Goal: Task Accomplishment & Management: Complete application form

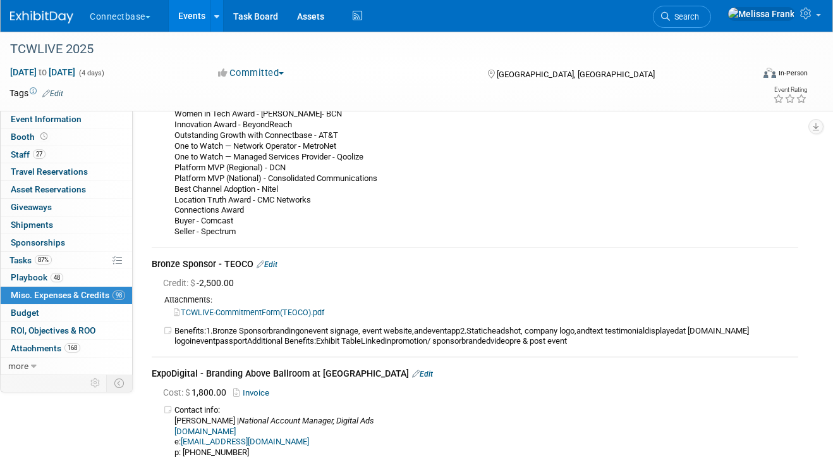
click at [186, 16] on link "Events" at bounding box center [192, 16] width 46 height 32
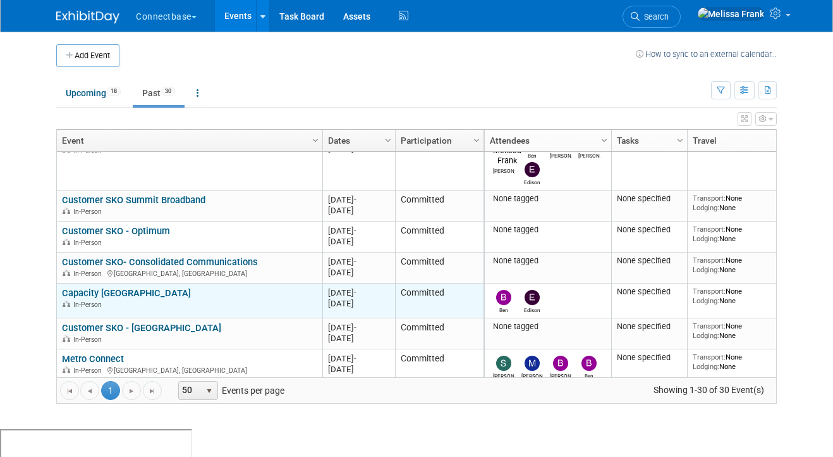
scroll to position [28, 0]
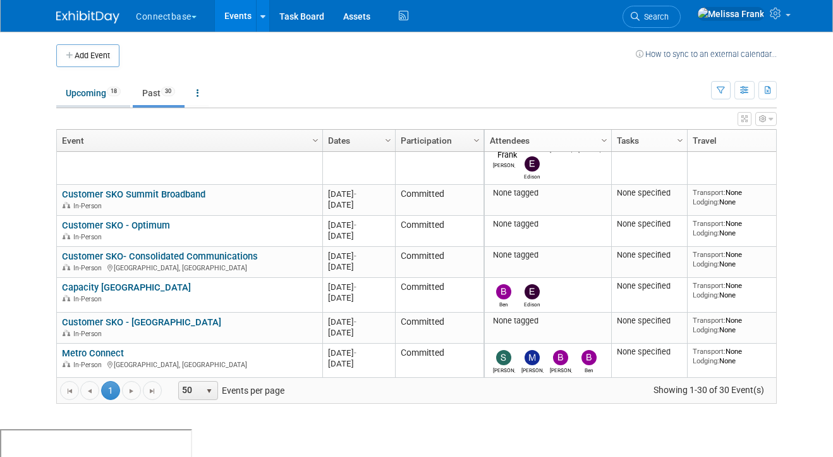
click at [96, 99] on link "Upcoming 18" at bounding box center [93, 93] width 74 height 24
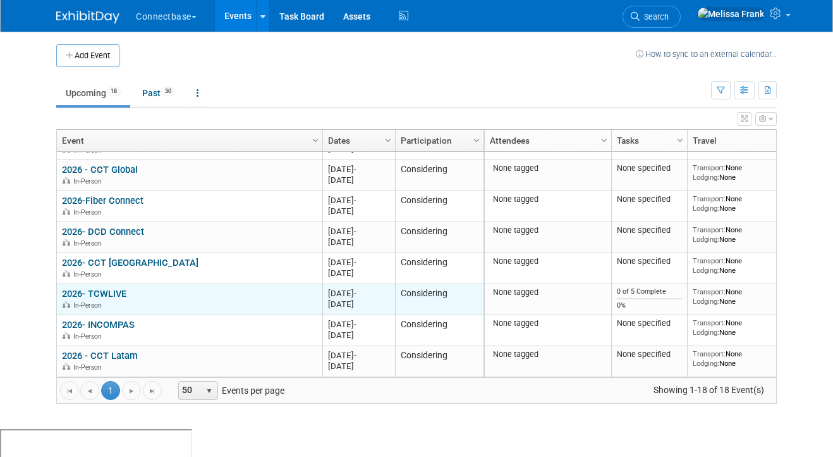
scroll to position [419, 0]
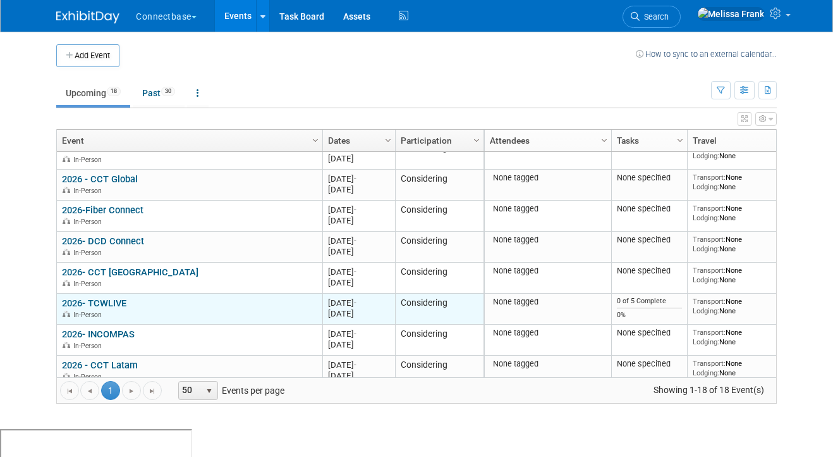
click at [102, 304] on link "2026- TCWLIVE" at bounding box center [94, 302] width 64 height 11
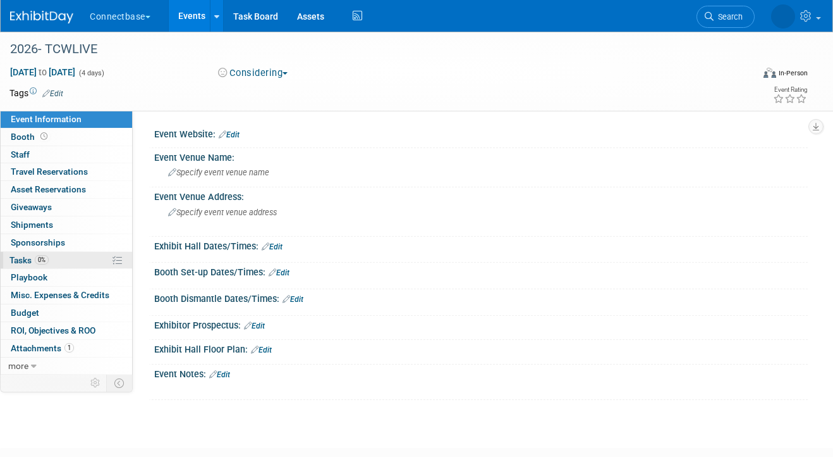
click at [54, 263] on link "0% Tasks 0%" at bounding box center [67, 260] width 132 height 17
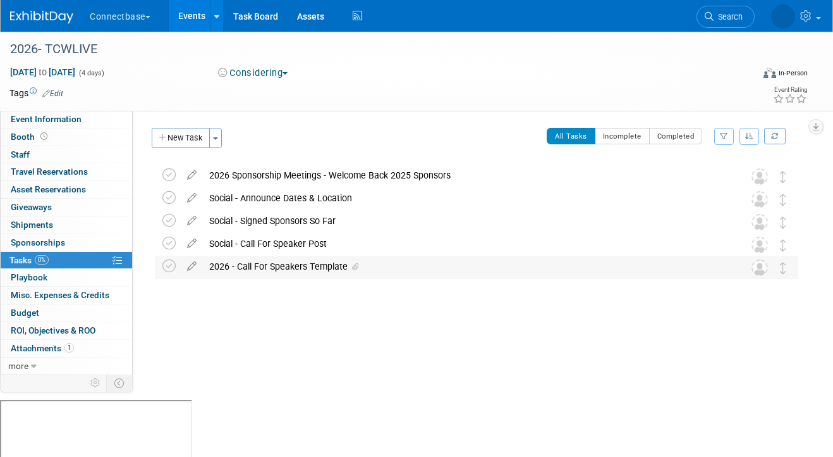
click at [281, 266] on div "2026 - Call For Speakers Template" at bounding box center [465, 265] width 524 height 21
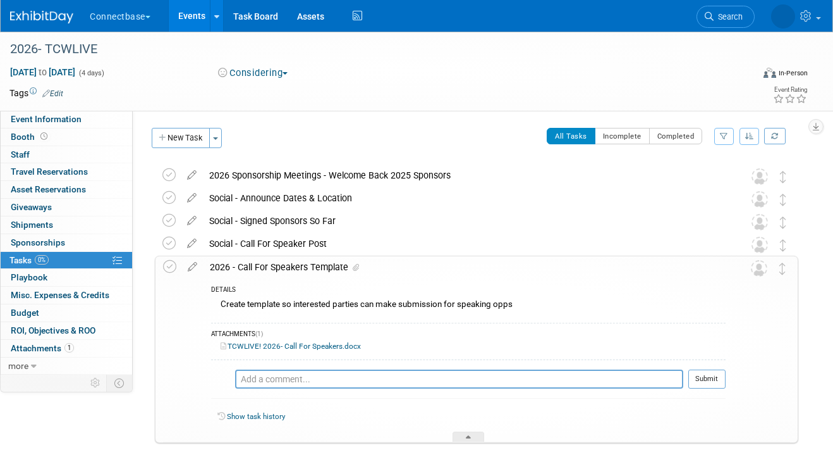
scroll to position [5, 0]
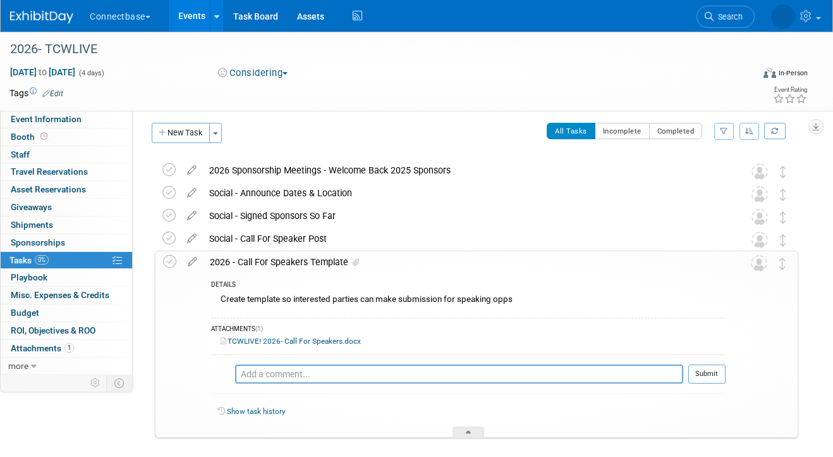
click at [316, 340] on link "TCWLIVE! 2026- Call For Speakers.docx" at bounding box center [291, 340] width 140 height 9
click at [185, 13] on link "Events" at bounding box center [192, 16] width 46 height 32
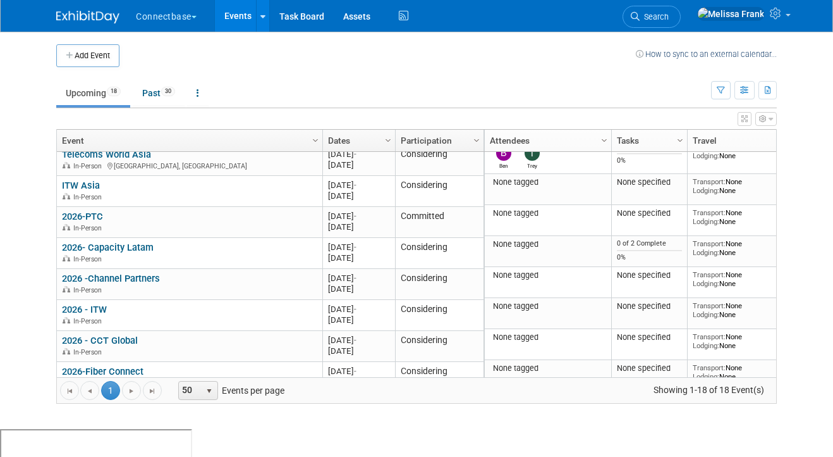
scroll to position [428, 0]
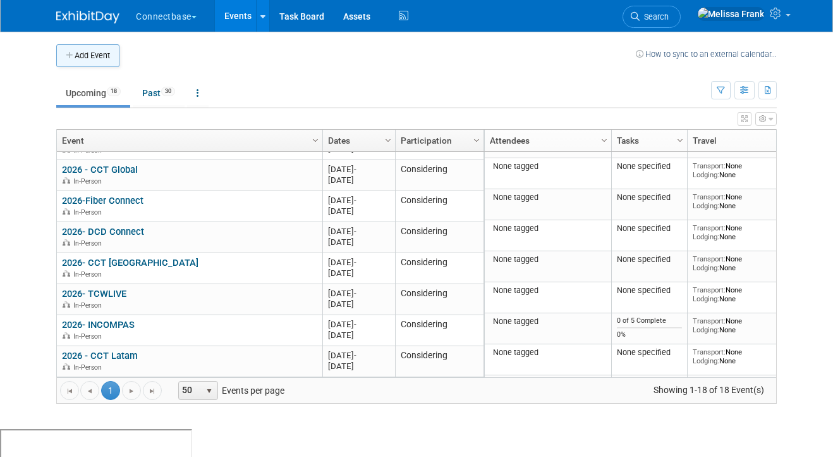
click at [99, 60] on button "Add Event" at bounding box center [87, 55] width 63 height 23
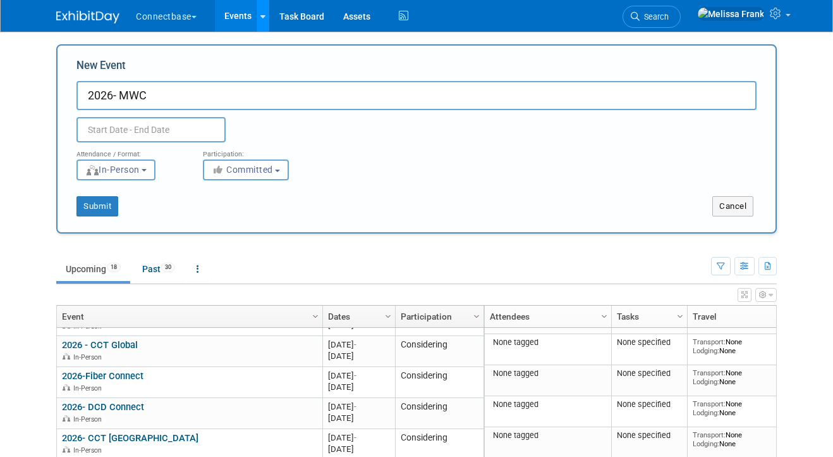
type input "2026- MWC"
click at [118, 121] on input "text" at bounding box center [151, 129] width 149 height 25
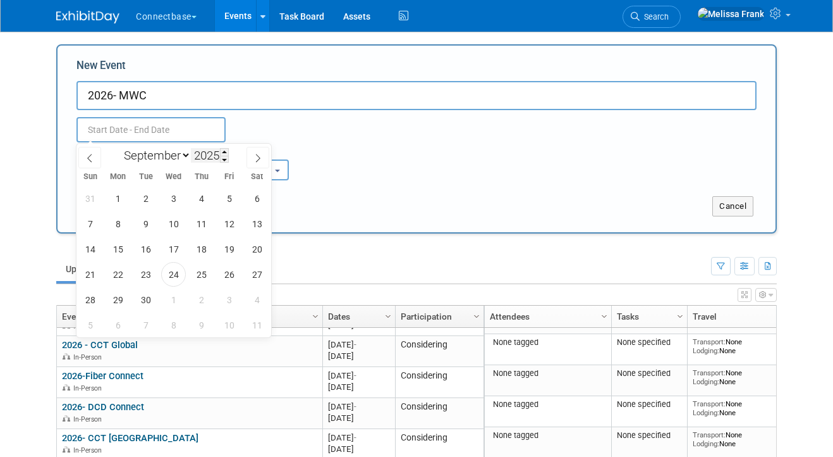
click at [218, 157] on input "2025" at bounding box center [210, 155] width 38 height 15
click at [226, 152] on span at bounding box center [224, 152] width 9 height 8
type input "2026"
click at [259, 158] on icon at bounding box center [258, 158] width 9 height 9
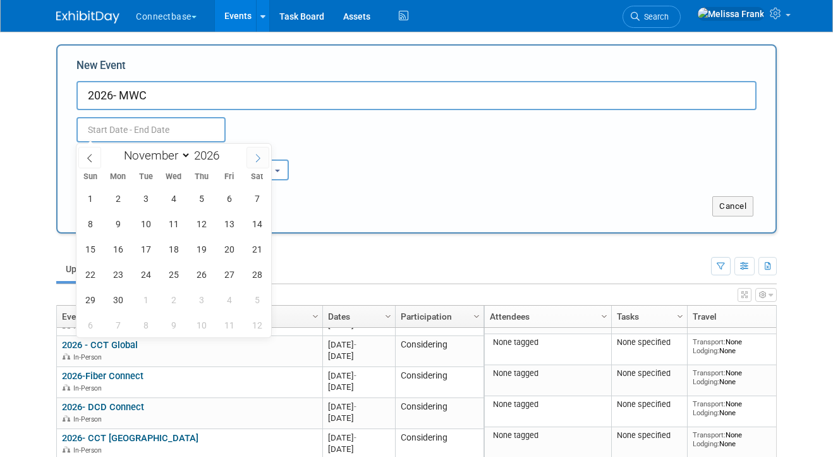
click at [259, 158] on icon at bounding box center [258, 158] width 9 height 9
select select "11"
click at [259, 158] on icon at bounding box center [258, 158] width 9 height 9
type input "2027"
click at [259, 158] on icon at bounding box center [258, 158] width 9 height 9
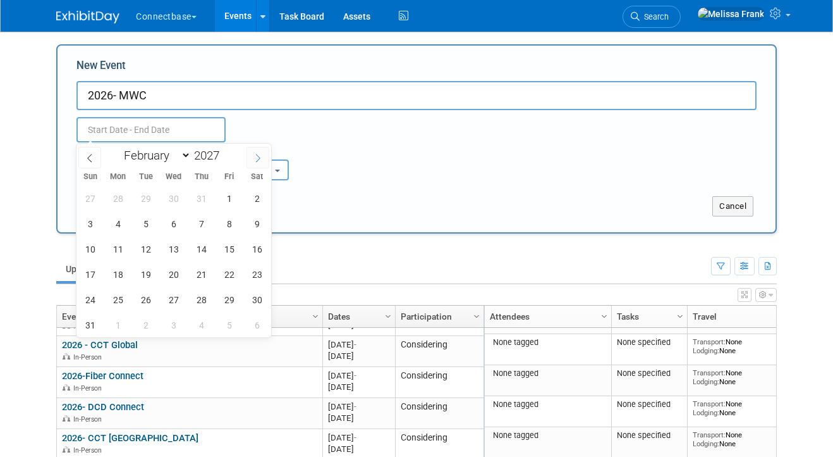
click at [259, 158] on icon at bounding box center [258, 158] width 9 height 9
select select "2"
click at [224, 161] on span at bounding box center [224, 160] width 9 height 8
type input "2026"
click at [122, 206] on span "2" at bounding box center [118, 198] width 25 height 25
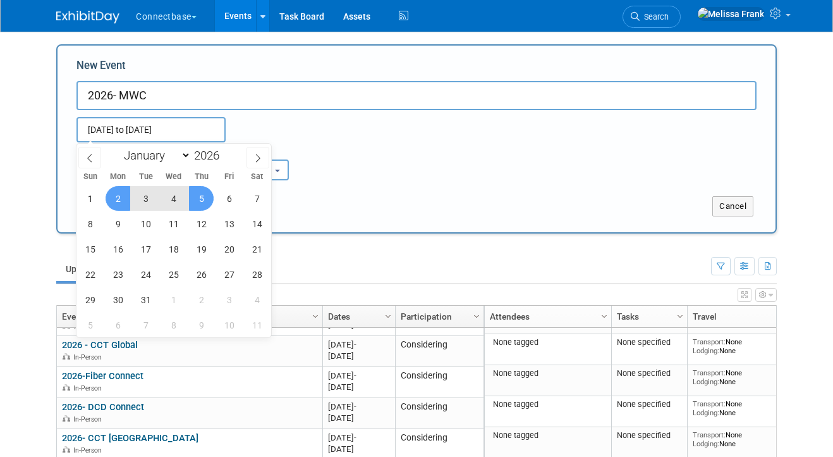
click at [200, 195] on span "5" at bounding box center [201, 198] width 25 height 25
type input "Mar 2, 2026 to Mar 5, 2026"
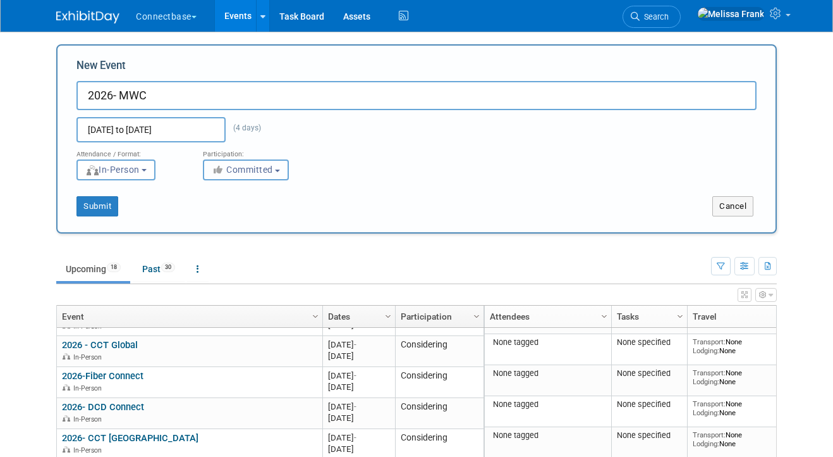
click at [242, 176] on button "Committed" at bounding box center [246, 169] width 86 height 21
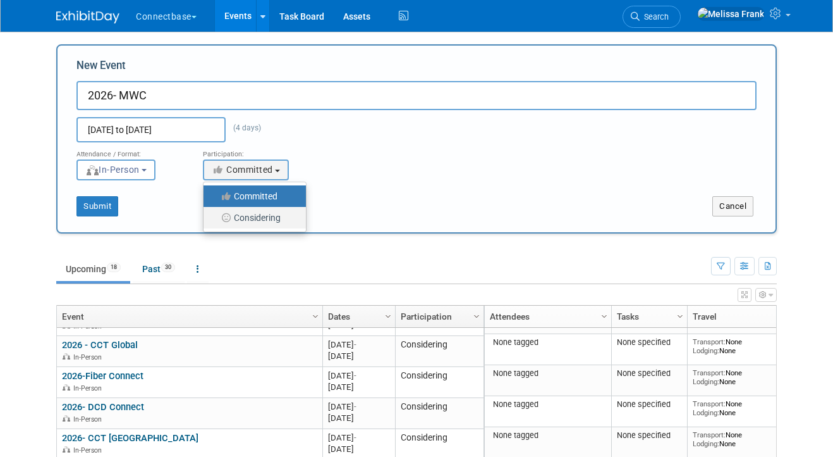
click at [241, 217] on label "Considering" at bounding box center [251, 217] width 83 height 16
click at [215, 217] on input "Considering" at bounding box center [211, 218] width 8 height 8
select select "2"
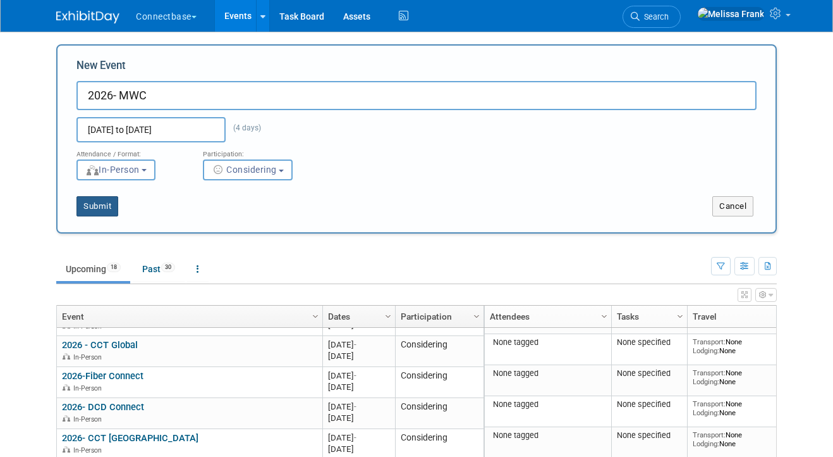
click at [101, 207] on button "Submit" at bounding box center [98, 206] width 42 height 20
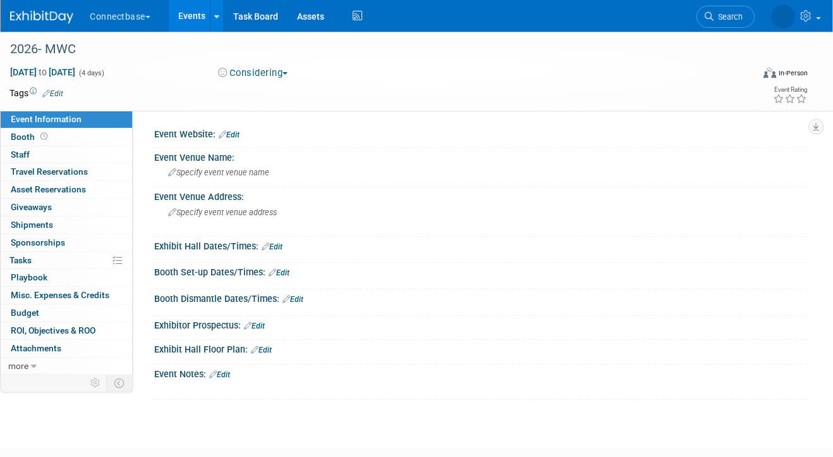
click at [234, 131] on link "Edit" at bounding box center [229, 134] width 21 height 9
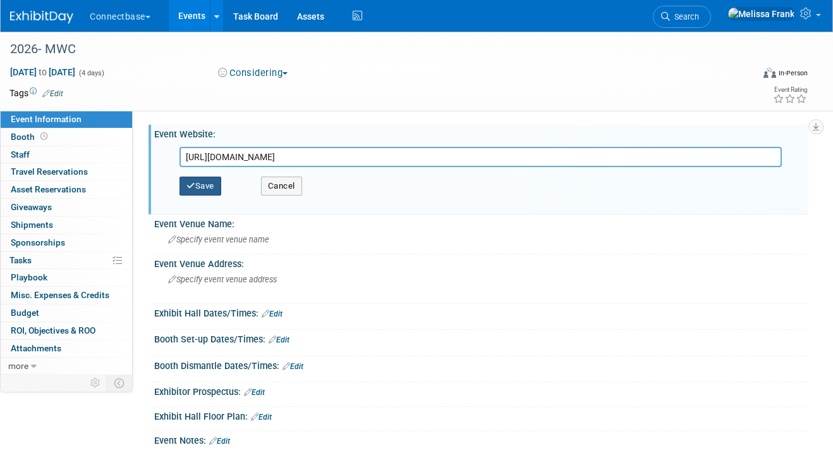
type input "https://www.mwcbarcelona.com/"
click at [214, 185] on button "Save" at bounding box center [201, 185] width 42 height 19
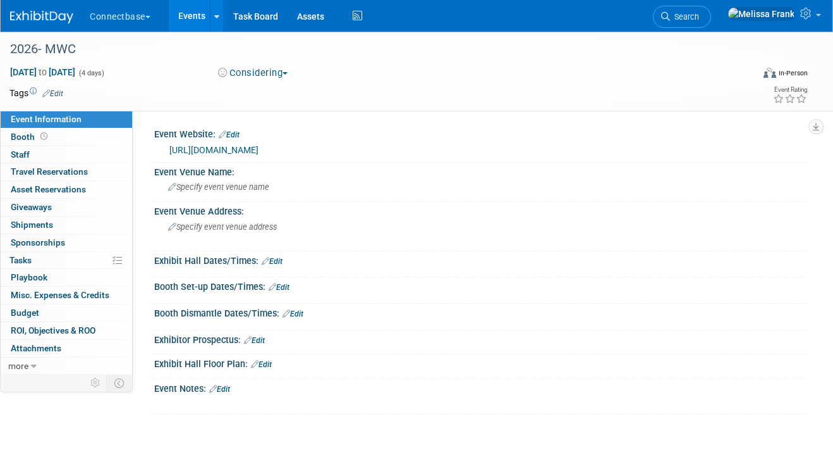
click at [198, 18] on link "Events" at bounding box center [192, 16] width 46 height 32
